Goal: Task Accomplishment & Management: Use online tool/utility

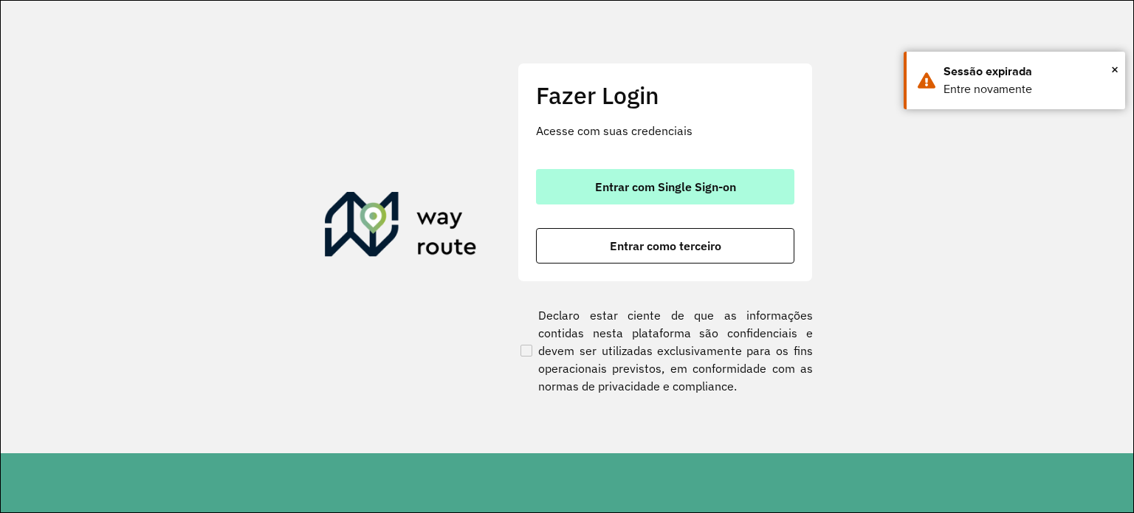
click at [682, 196] on button "Entrar com Single Sign-on" at bounding box center [665, 186] width 258 height 35
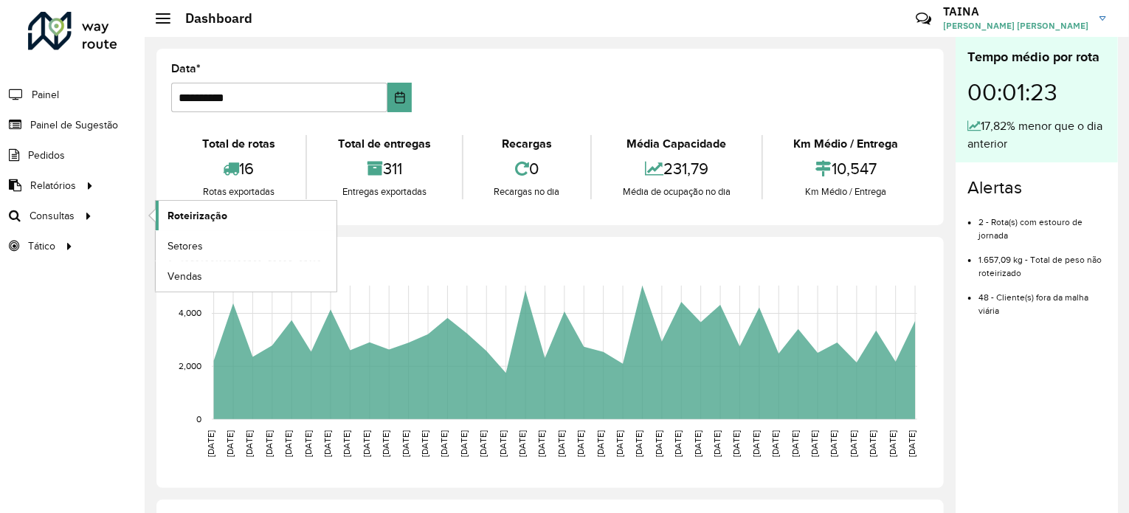
click at [185, 210] on span "Roteirização" at bounding box center [198, 216] width 60 height 16
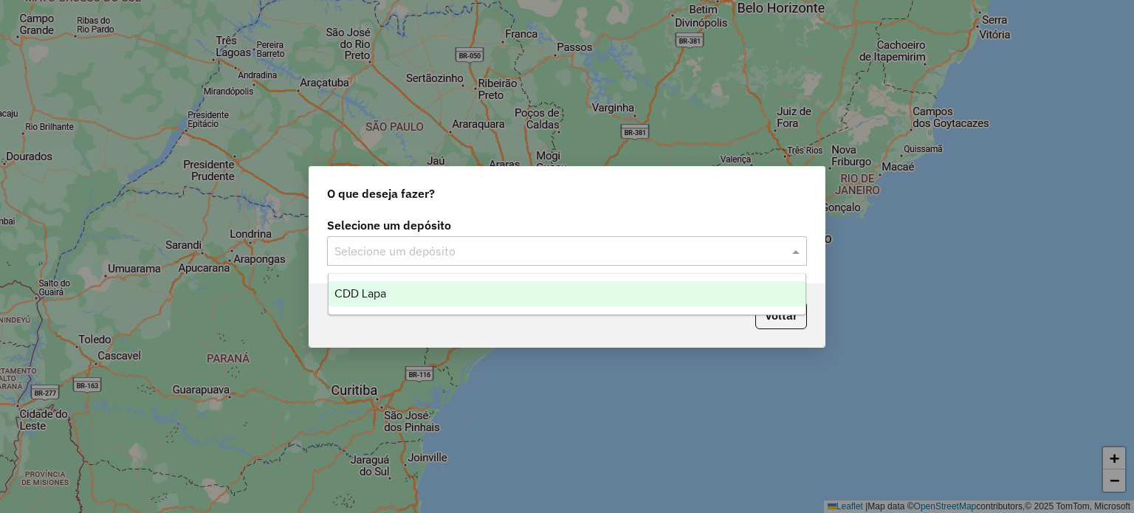
click at [508, 247] on input "text" at bounding box center [552, 252] width 436 height 18
click at [374, 300] on div "CDD Lapa" at bounding box center [567, 293] width 478 height 25
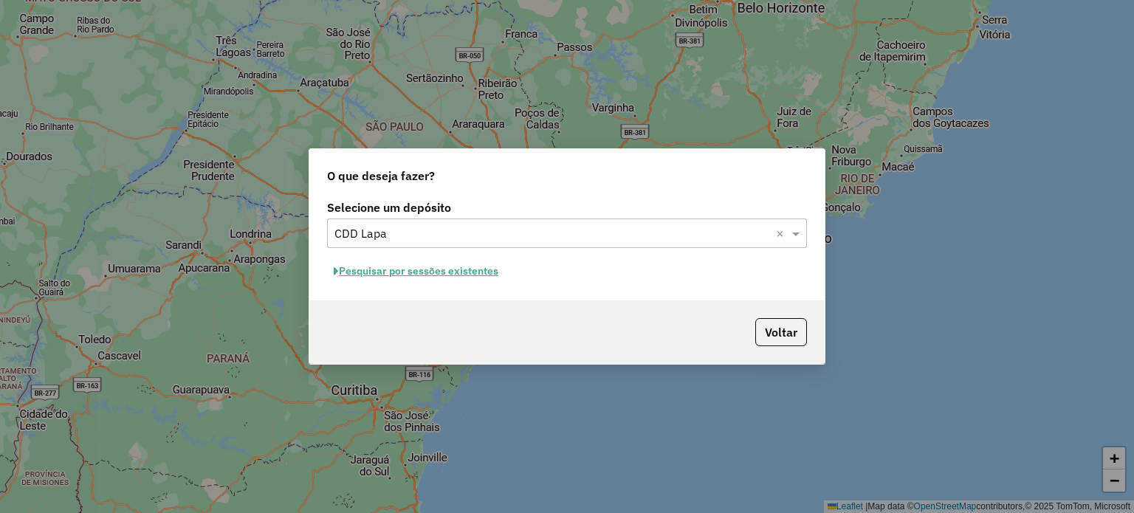
click at [458, 278] on button "Pesquisar por sessões existentes" at bounding box center [416, 271] width 178 height 23
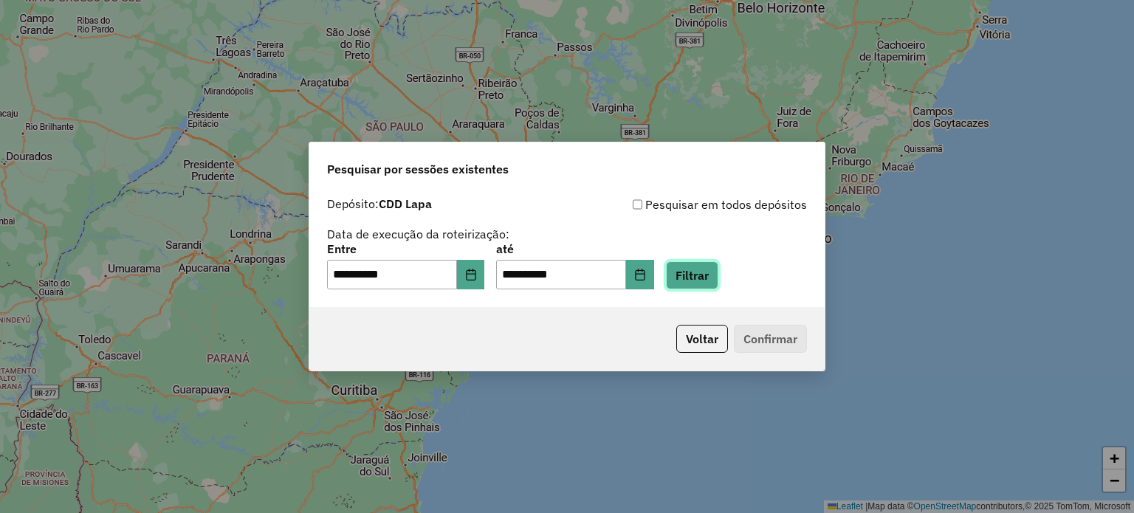
click at [718, 267] on button "Filtrar" at bounding box center [692, 275] width 52 height 28
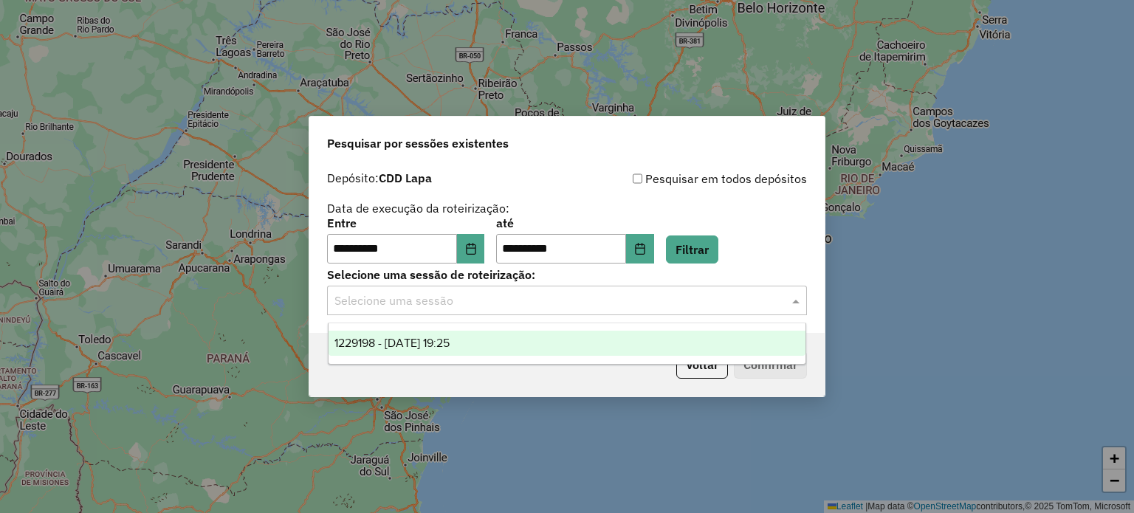
click at [644, 314] on div "Selecione uma sessão" at bounding box center [567, 301] width 480 height 30
click at [512, 351] on div "1229198 - 13/08/2025 19:25" at bounding box center [567, 343] width 478 height 25
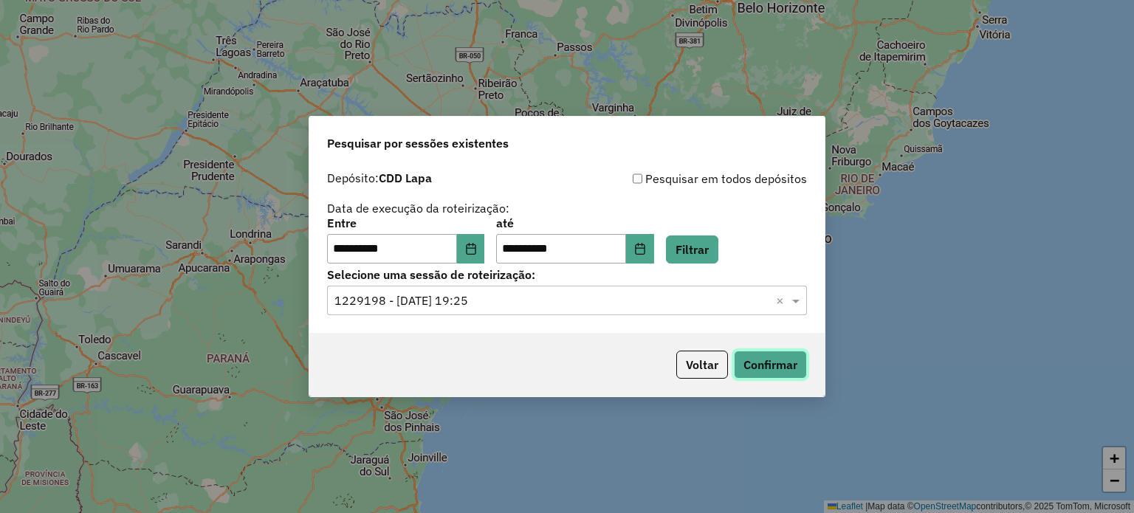
click at [760, 352] on button "Confirmar" at bounding box center [770, 365] width 73 height 28
